Goal: Task Accomplishment & Management: Use online tool/utility

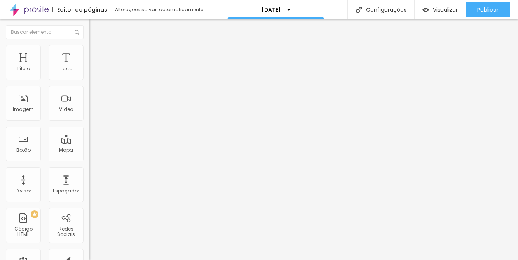
click at [89, 67] on span "Trocar imagem" at bounding box center [110, 63] width 42 height 7
click at [96, 53] on span "Estilo" at bounding box center [102, 50] width 12 height 7
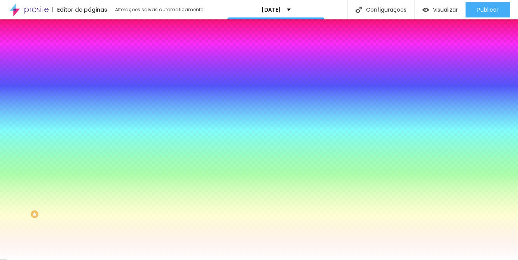
click at [89, 53] on li "Avançado" at bounding box center [133, 57] width 89 height 8
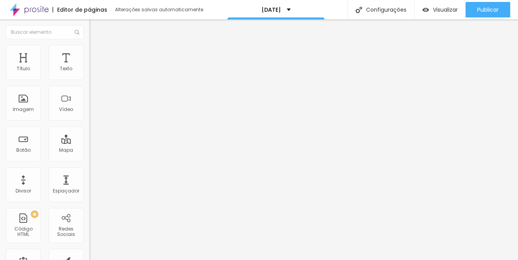
type input "15"
type input "10"
type input "5"
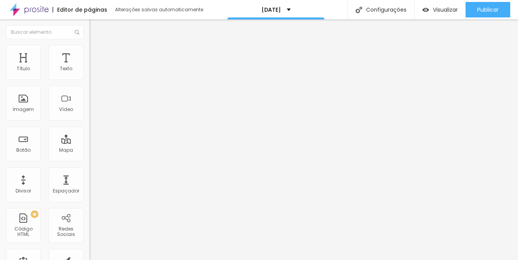
type input "5"
type input "0"
drag, startPoint x: 50, startPoint y: 75, endPoint x: 11, endPoint y: 75, distance: 39.3
type input "0"
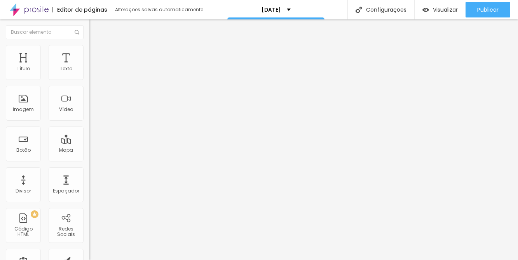
click at [89, 151] on input "range" at bounding box center [114, 154] width 50 height 6
type input "2"
type input "0"
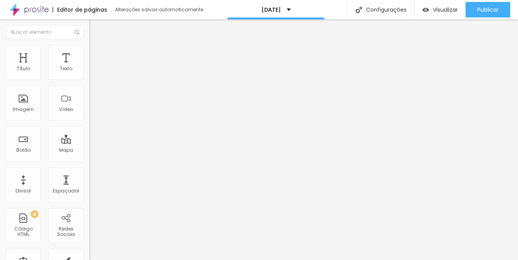
drag, startPoint x: 17, startPoint y: 91, endPoint x: 8, endPoint y: 91, distance: 9.4
type input "0"
click at [89, 260] on input "range" at bounding box center [114, 264] width 50 height 6
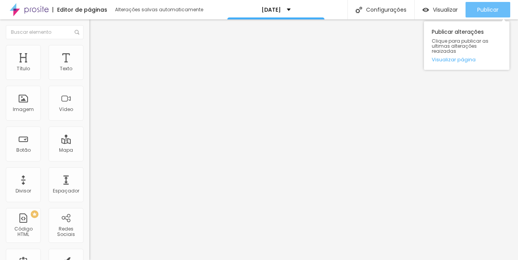
click at [452, 7] on span "Publicar" at bounding box center [487, 10] width 21 height 6
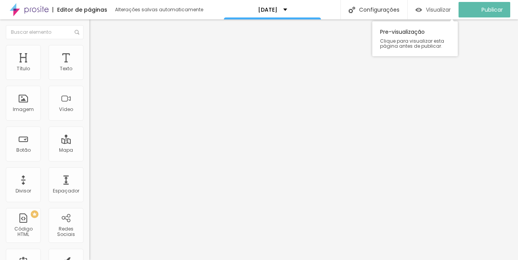
click at [427, 9] on div "Visualizar" at bounding box center [432, 10] width 35 height 7
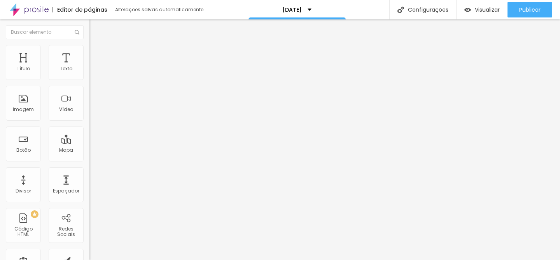
click at [89, 45] on img at bounding box center [92, 48] width 7 height 7
click at [89, 53] on li "Avançado" at bounding box center [133, 57] width 89 height 8
click at [89, 71] on span "Encaixotado" at bounding box center [104, 67] width 30 height 7
click at [89, 82] on div "Completo" at bounding box center [133, 79] width 89 height 5
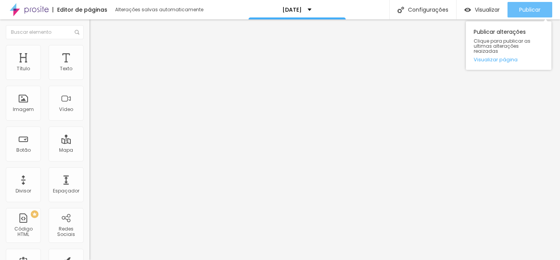
click at [452, 8] on span "Publicar" at bounding box center [529, 10] width 21 height 6
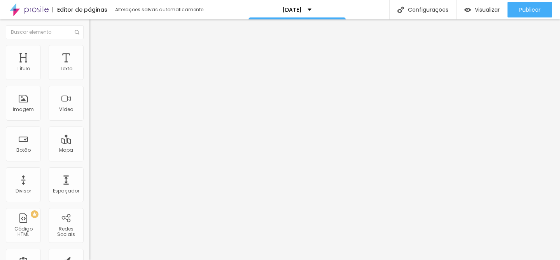
click at [89, 67] on span "Trocar imagem" at bounding box center [110, 63] width 42 height 7
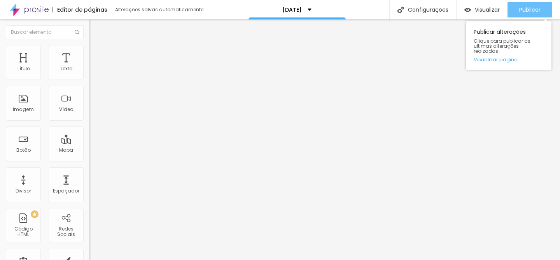
click at [452, 5] on div "Publicar" at bounding box center [529, 10] width 21 height 16
click at [452, 9] on span "Publicar" at bounding box center [529, 10] width 21 height 6
click at [452, 8] on button "Publicar" at bounding box center [529, 10] width 45 height 16
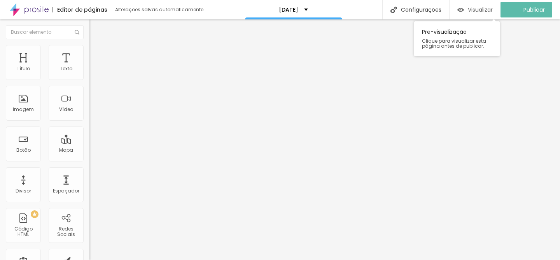
click at [452, 10] on div "Visualizar" at bounding box center [474, 10] width 35 height 7
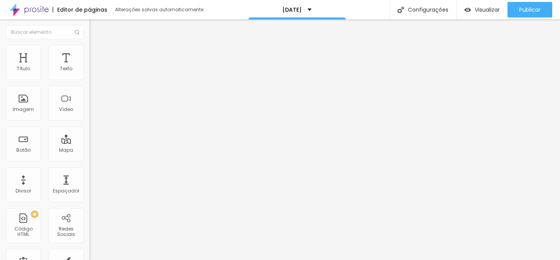
click at [89, 67] on span "Trocar imagem" at bounding box center [110, 63] width 42 height 7
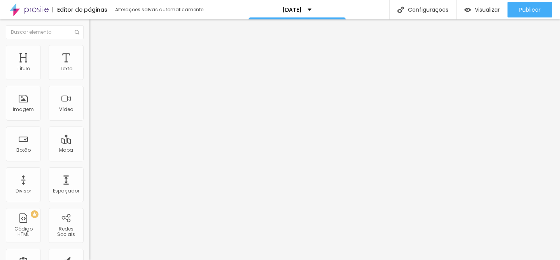
click at [89, 67] on span "Trocar imagem" at bounding box center [110, 63] width 42 height 7
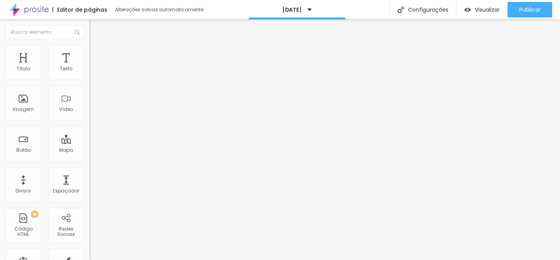
scroll to position [425, 0]
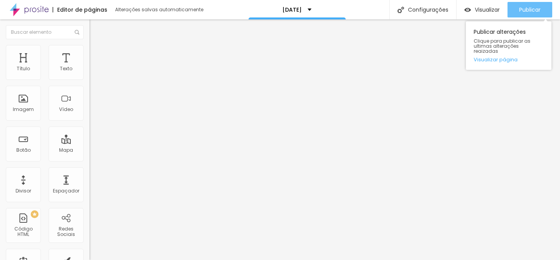
click at [452, 7] on span "Publicar" at bounding box center [529, 10] width 21 height 6
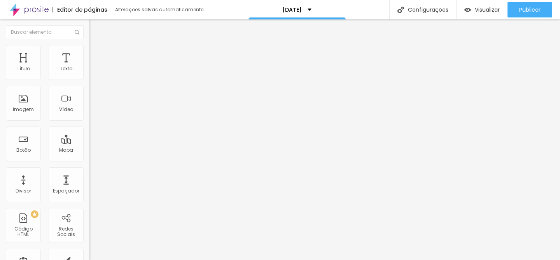
click at [89, 82] on span "Editar perguntas" at bounding box center [111, 79] width 44 height 7
drag, startPoint x: 375, startPoint y: 193, endPoint x: 440, endPoint y: 193, distance: 64.9
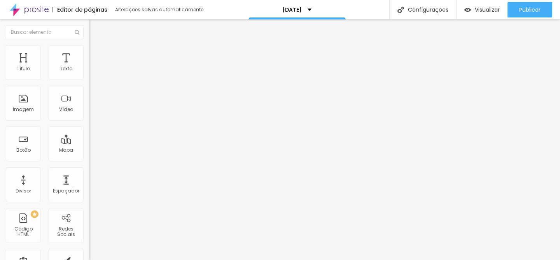
scroll to position [52, 0]
drag, startPoint x: 209, startPoint y: 171, endPoint x: 422, endPoint y: 173, distance: 212.2
drag, startPoint x: 233, startPoint y: 181, endPoint x: 286, endPoint y: 181, distance: 53.6
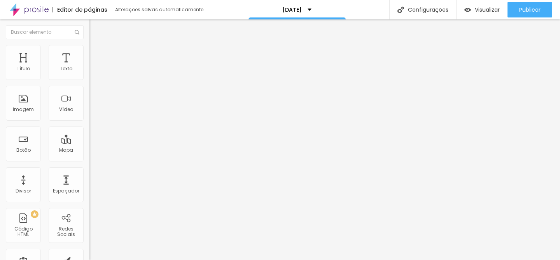
drag, startPoint x: 222, startPoint y: 190, endPoint x: 449, endPoint y: 192, distance: 226.9
drag, startPoint x: 188, startPoint y: 142, endPoint x: 260, endPoint y: 142, distance: 72.7
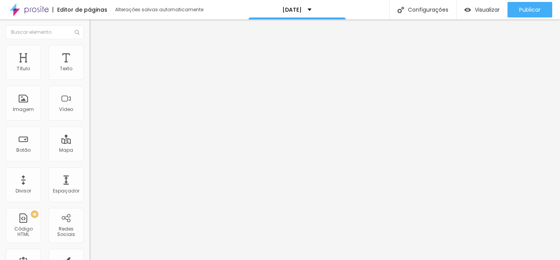
drag, startPoint x: 237, startPoint y: 176, endPoint x: 456, endPoint y: 175, distance: 218.8
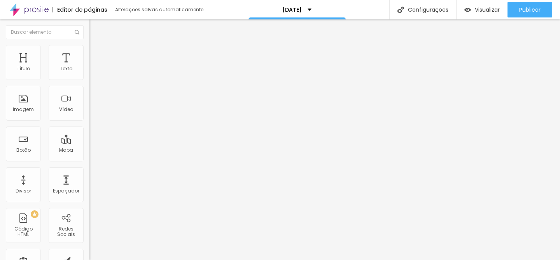
drag, startPoint x: 212, startPoint y: 151, endPoint x: 377, endPoint y: 152, distance: 165.1
drag, startPoint x: 209, startPoint y: 163, endPoint x: 448, endPoint y: 160, distance: 238.2
drag, startPoint x: 202, startPoint y: 172, endPoint x: 440, endPoint y: 172, distance: 237.8
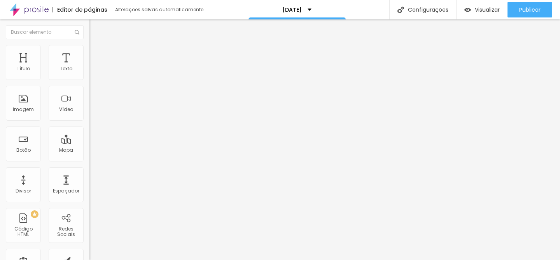
drag, startPoint x: 227, startPoint y: 134, endPoint x: 366, endPoint y: 143, distance: 139.3
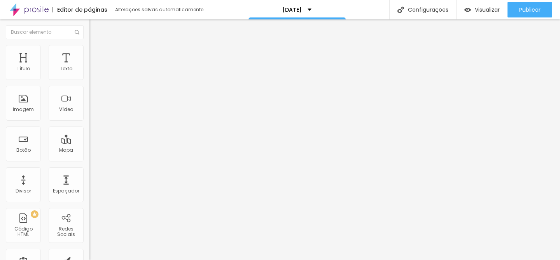
drag, startPoint x: 243, startPoint y: 151, endPoint x: 408, endPoint y: 156, distance: 165.6
drag, startPoint x: 242, startPoint y: 171, endPoint x: 343, endPoint y: 175, distance: 100.3
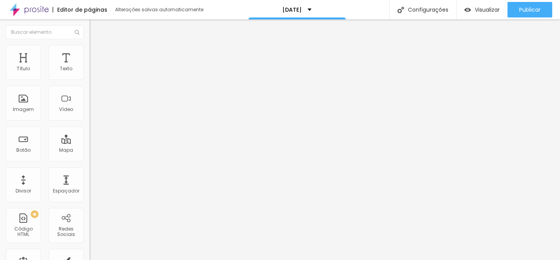
drag, startPoint x: 206, startPoint y: 131, endPoint x: 381, endPoint y: 141, distance: 175.9
drag, startPoint x: 206, startPoint y: 150, endPoint x: 422, endPoint y: 160, distance: 217.0
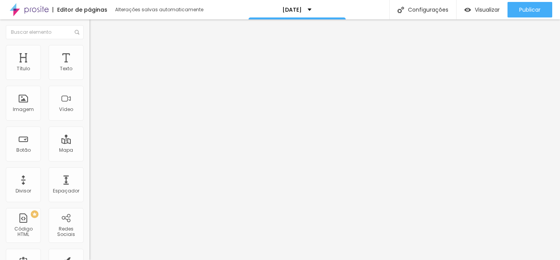
drag, startPoint x: 274, startPoint y: 157, endPoint x: 438, endPoint y: 159, distance: 163.2
drag, startPoint x: 218, startPoint y: 169, endPoint x: 376, endPoint y: 176, distance: 157.9
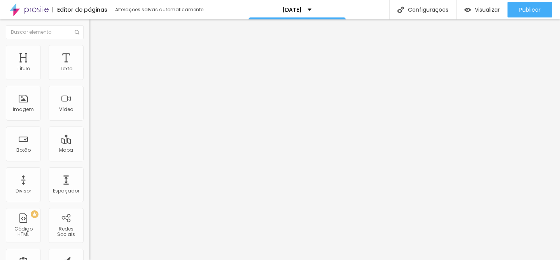
drag, startPoint x: 265, startPoint y: 62, endPoint x: 169, endPoint y: 56, distance: 95.7
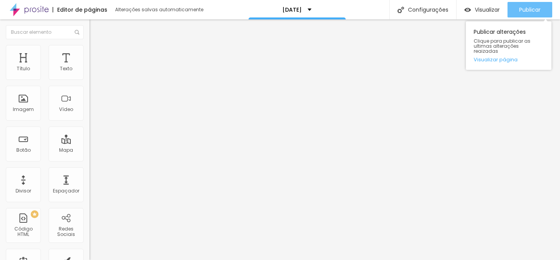
click at [452, 10] on span "Publicar" at bounding box center [529, 10] width 21 height 6
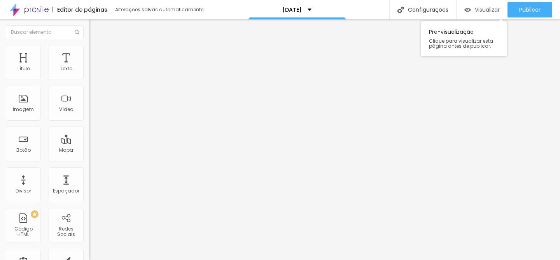
click at [452, 10] on span "Visualizar" at bounding box center [486, 10] width 25 height 6
